Goal: Information Seeking & Learning: Learn about a topic

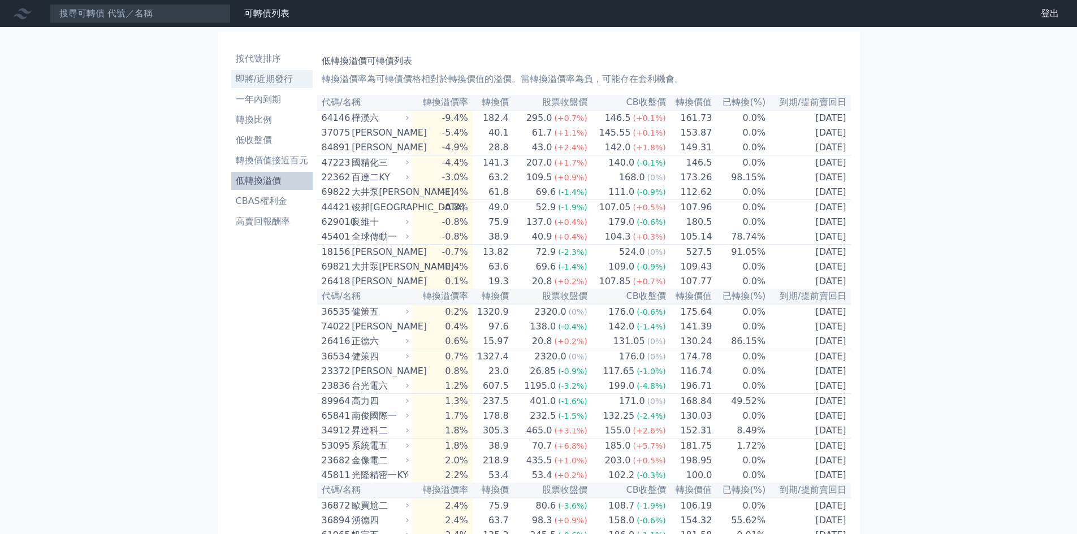
click at [275, 82] on li "即將/近期發行" at bounding box center [271, 79] width 81 height 14
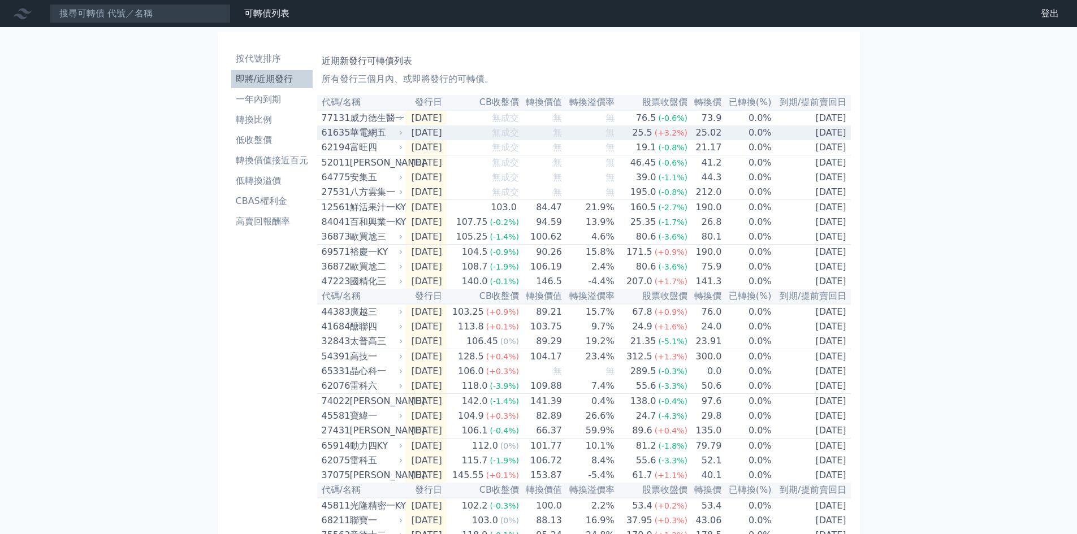
click at [684, 137] on span "(+3.2%)" at bounding box center [671, 132] width 33 height 9
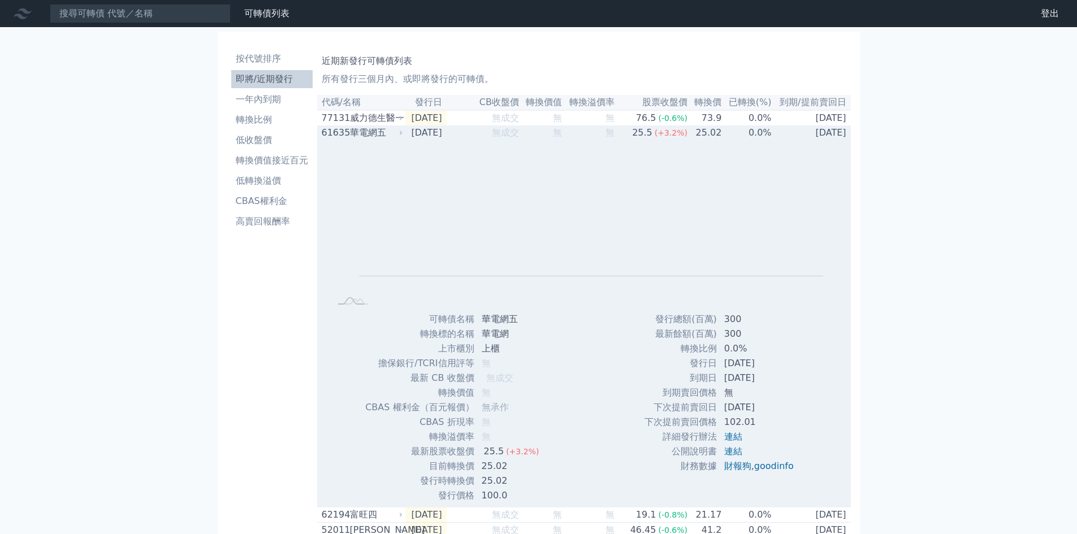
click at [684, 137] on span "(+3.2%)" at bounding box center [671, 132] width 33 height 9
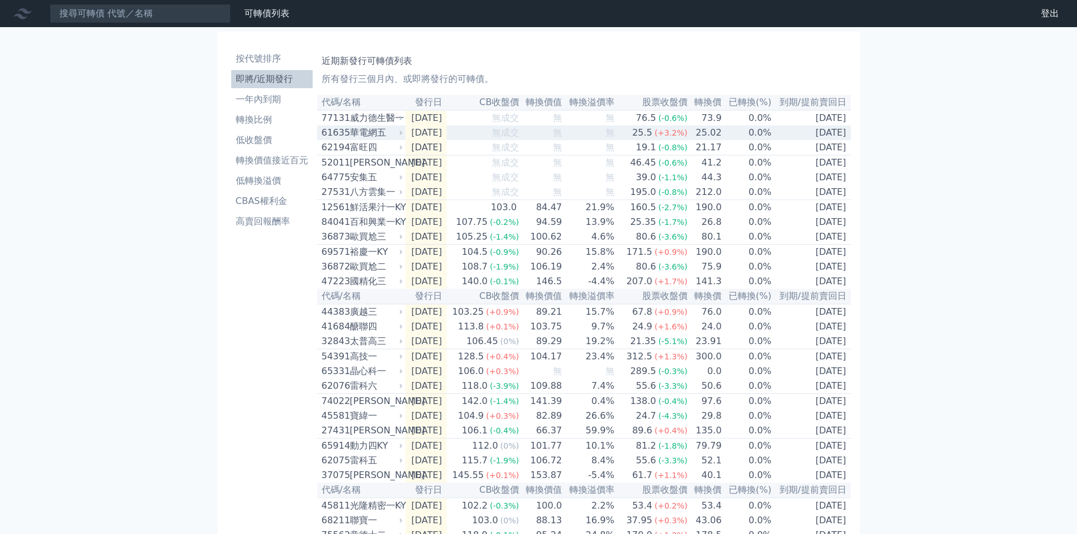
click at [684, 137] on span "(+3.2%)" at bounding box center [671, 132] width 33 height 9
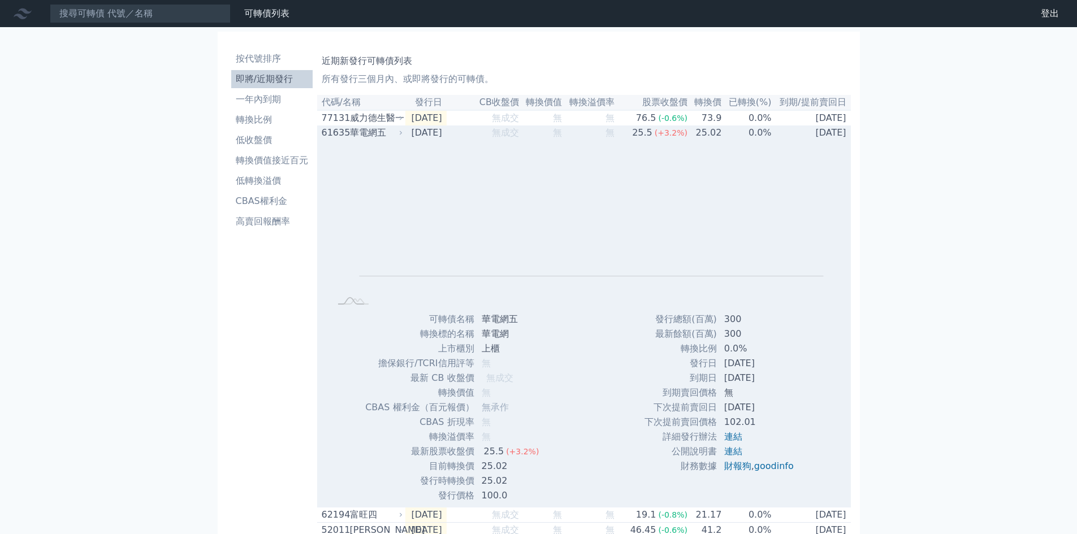
click at [382, 139] on div "華電網五" at bounding box center [375, 133] width 51 height 14
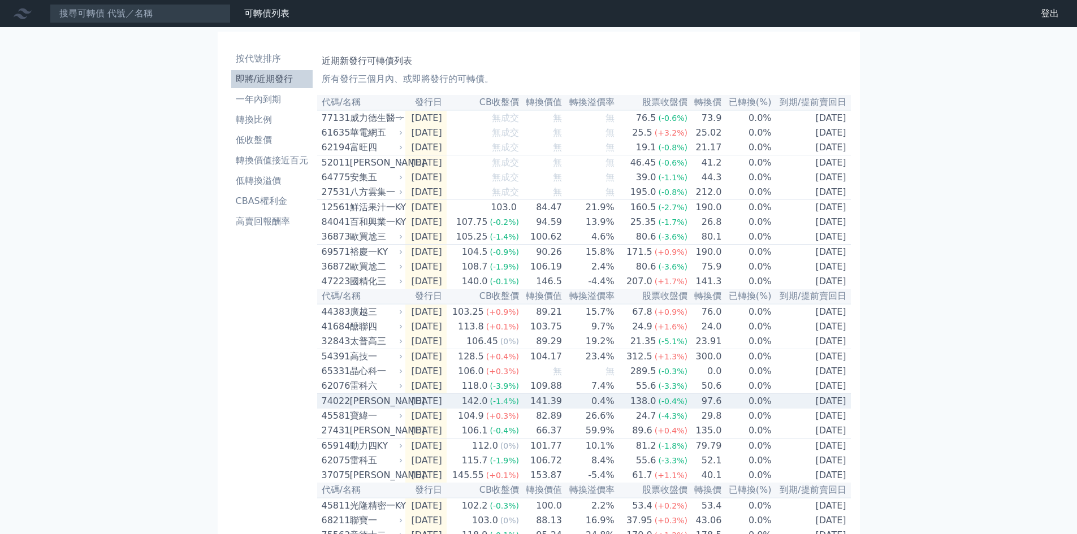
click at [414, 409] on td "[DATE]" at bounding box center [425, 401] width 41 height 15
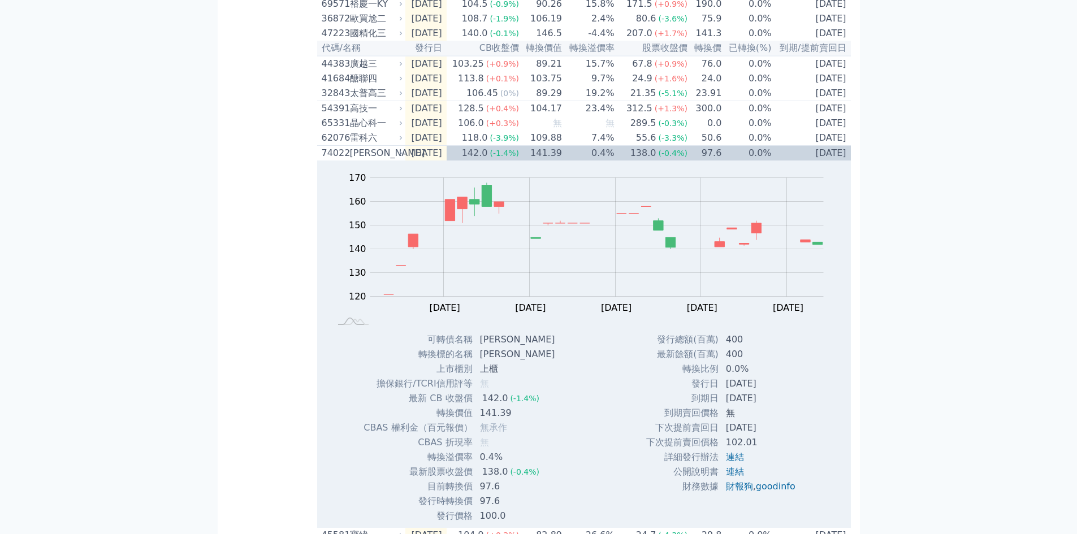
scroll to position [289, 0]
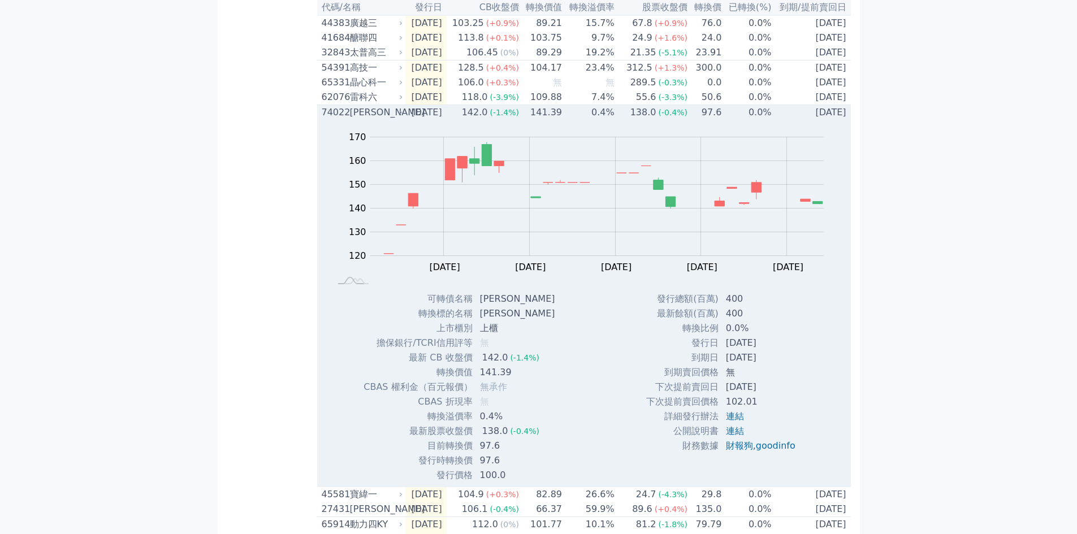
click at [563, 120] on td "141.39" at bounding box center [541, 112] width 43 height 15
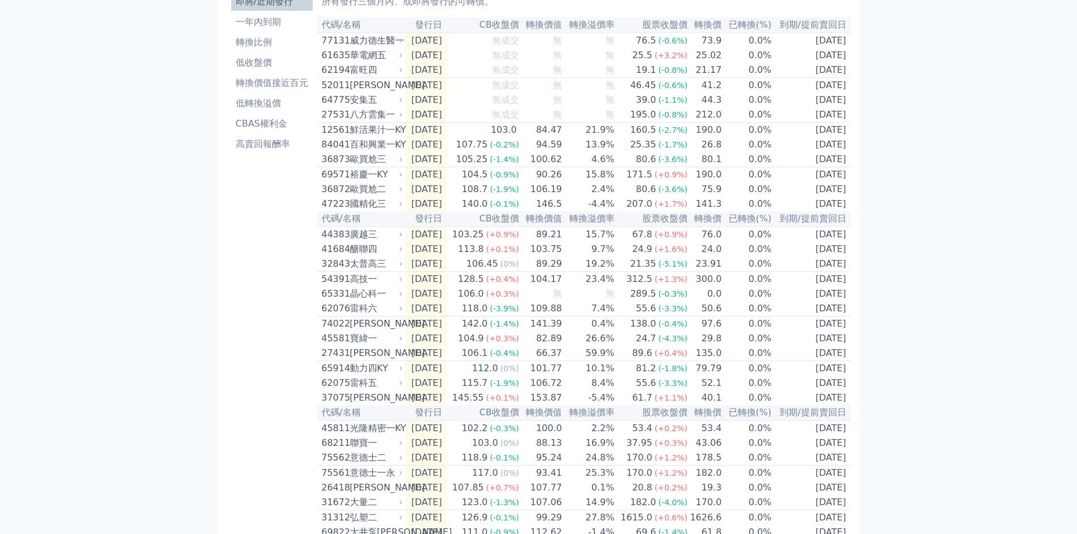
scroll to position [0, 0]
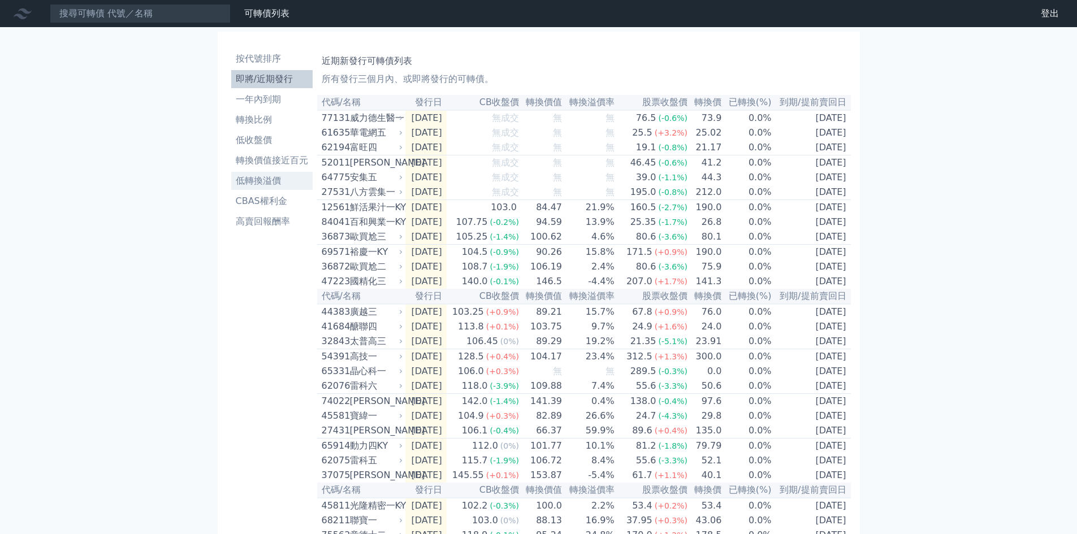
click at [275, 185] on li "低轉換溢價" at bounding box center [271, 181] width 81 height 14
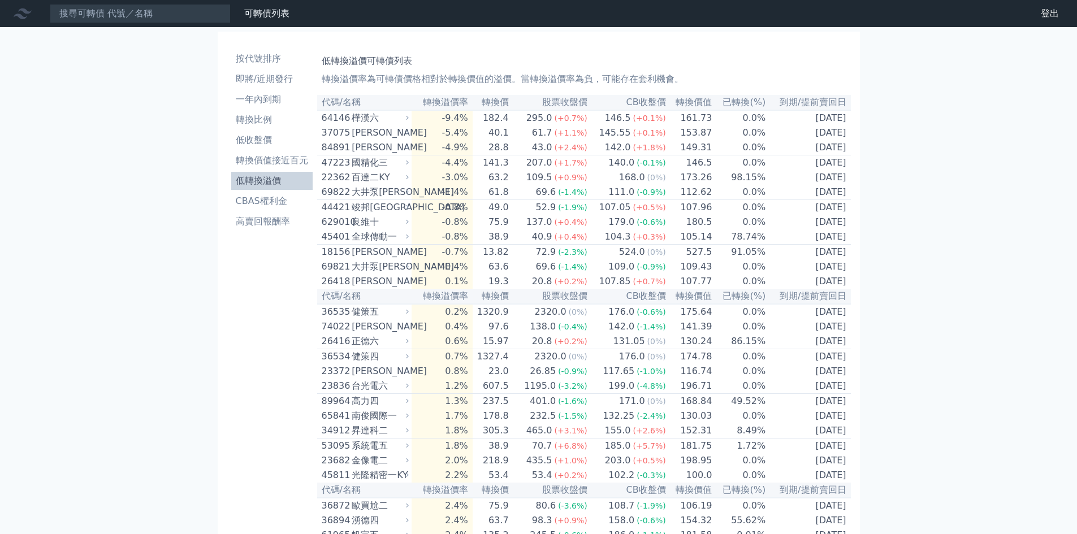
click at [266, 120] on li "轉換比例" at bounding box center [271, 120] width 81 height 14
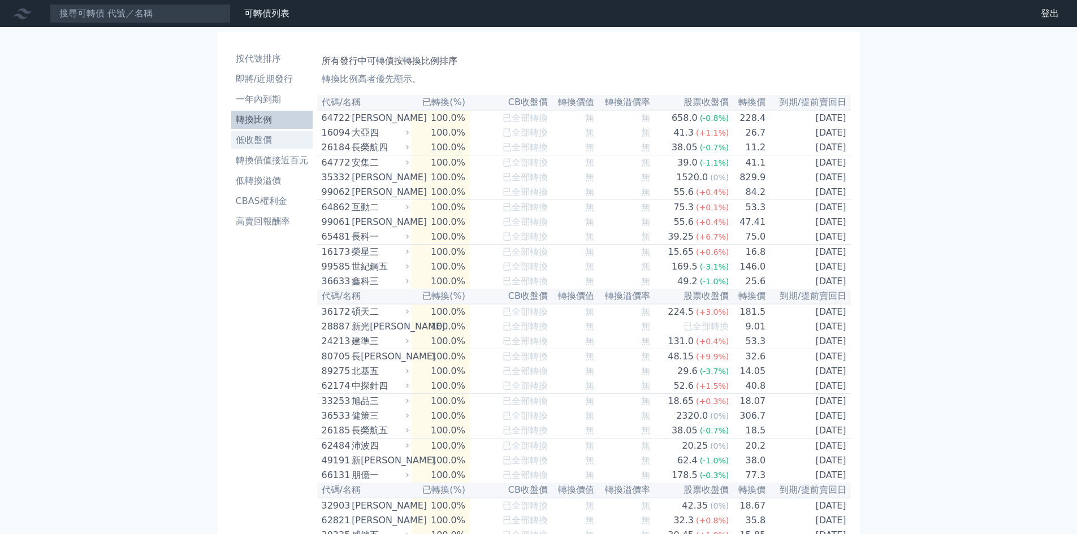
click at [261, 139] on li "低收盤價" at bounding box center [271, 140] width 81 height 14
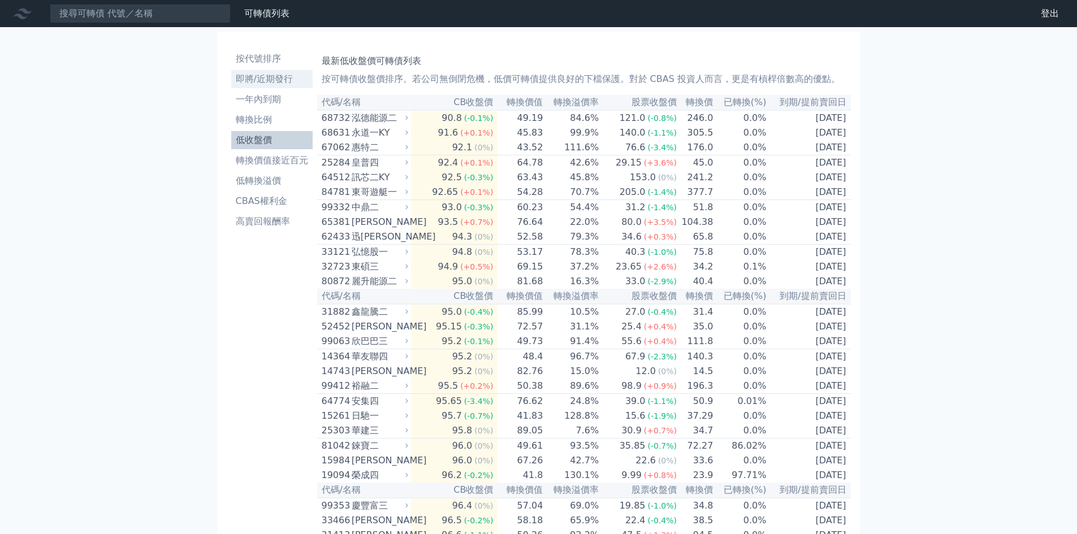
click at [280, 84] on li "即將/近期發行" at bounding box center [271, 79] width 81 height 14
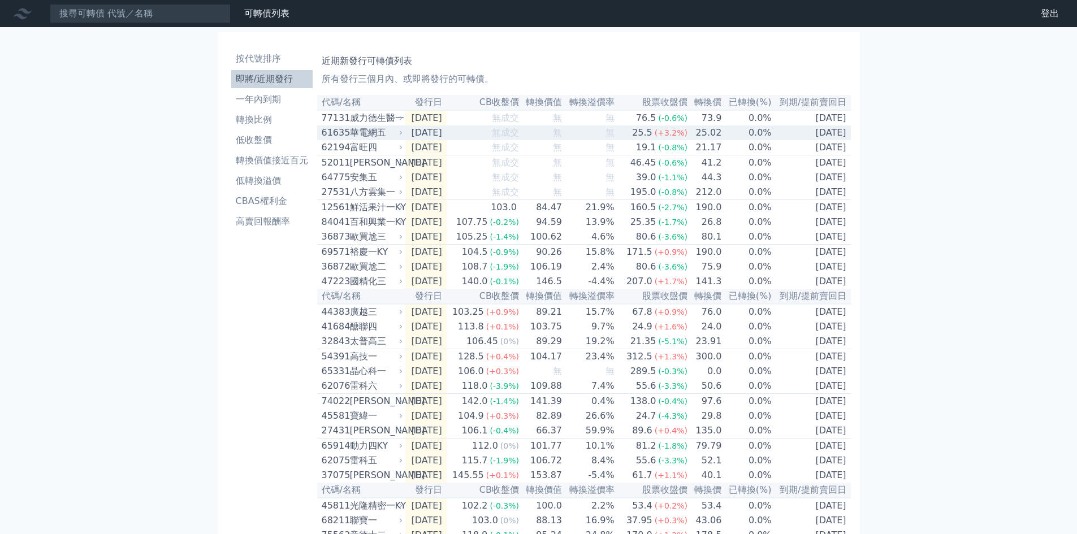
click at [799, 139] on td "[DATE]" at bounding box center [811, 133] width 79 height 15
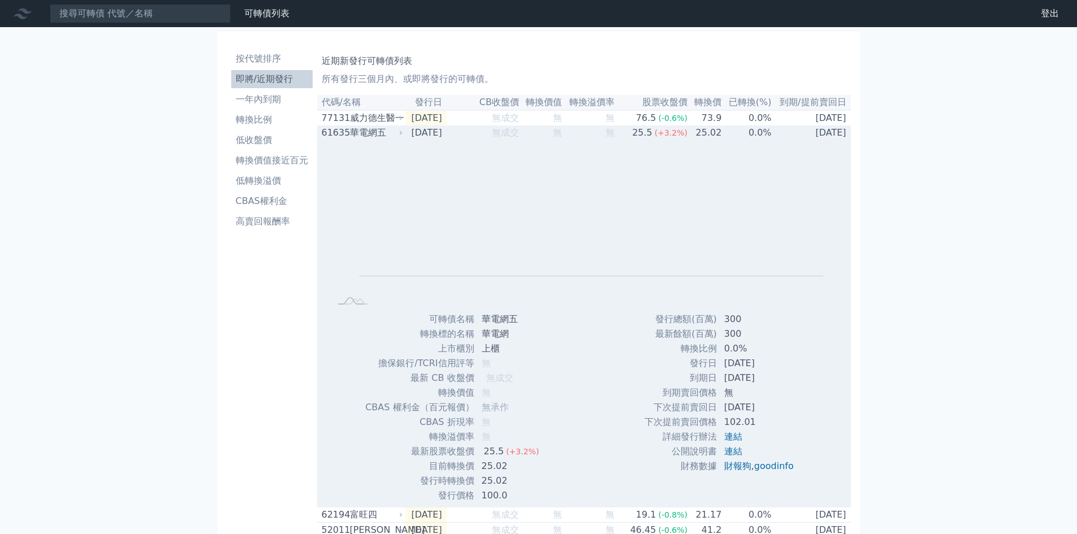
click at [799, 139] on td "[DATE]" at bounding box center [811, 133] width 79 height 15
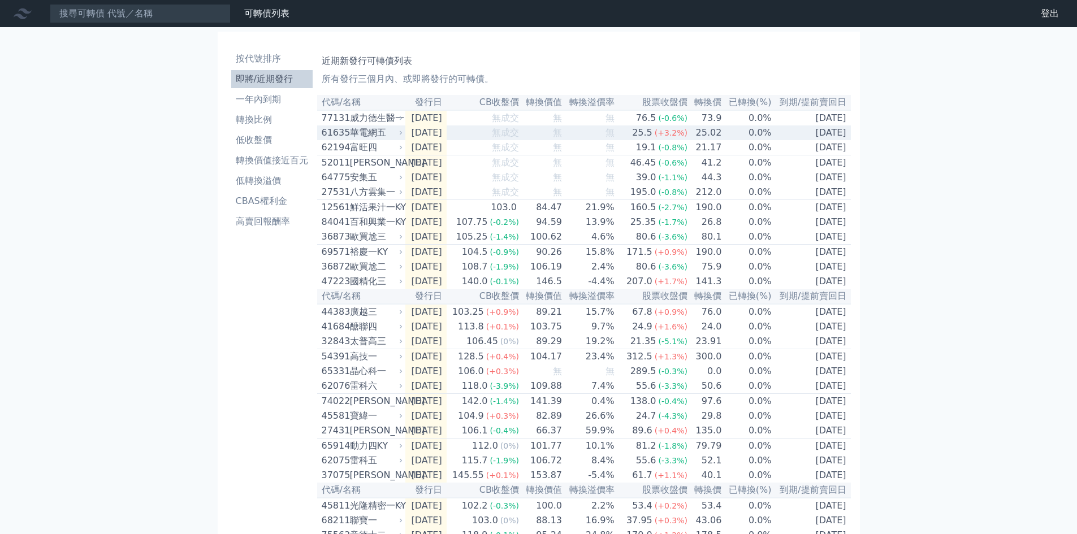
click at [799, 139] on td "[DATE]" at bounding box center [811, 133] width 79 height 15
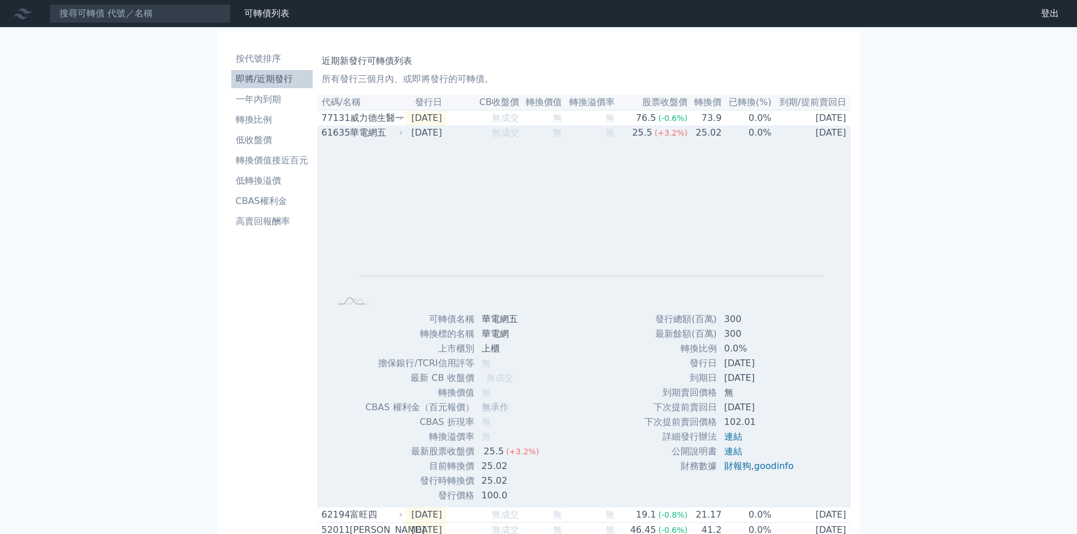
click at [799, 139] on td "[DATE]" at bounding box center [811, 133] width 79 height 15
